Goal: Transaction & Acquisition: Subscribe to service/newsletter

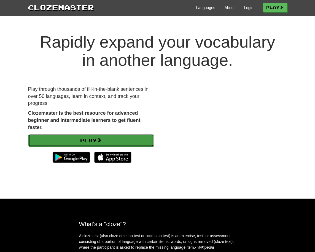
click at [61, 138] on link "Play" at bounding box center [90, 140] width 125 height 13
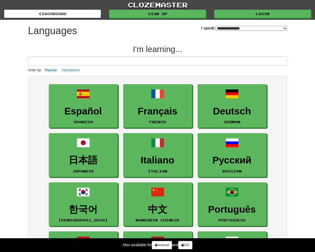
select select "*******"
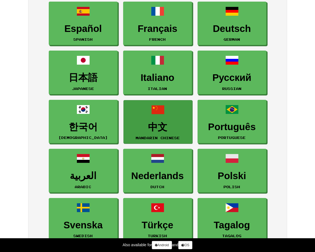
scroll to position [110, 0]
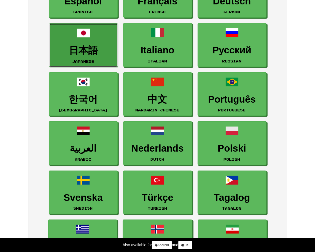
click at [79, 41] on link "日本語 Japanese" at bounding box center [83, 45] width 69 height 44
